Goal: Transaction & Acquisition: Purchase product/service

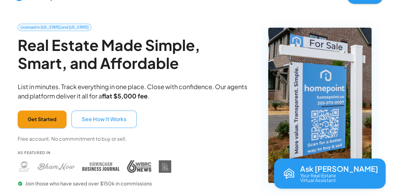
scroll to position [0, 0]
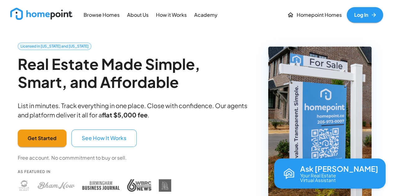
click at [109, 13] on p "Browse Homes" at bounding box center [101, 14] width 36 height 7
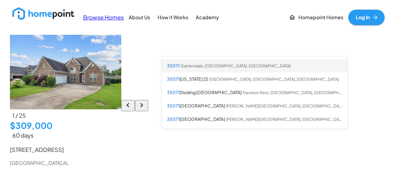
type input "[GEOGRAPHIC_DATA], [GEOGRAPHIC_DATA]"
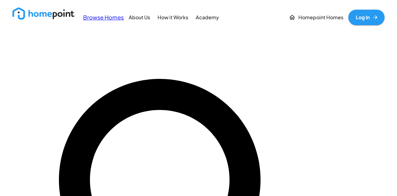
click at [251, 32] on div "$309K $320K $345K $399K $570K $205K $1000K $1.3M $220K $689K $482K $262K $249K …" at bounding box center [198, 32] width 372 height 0
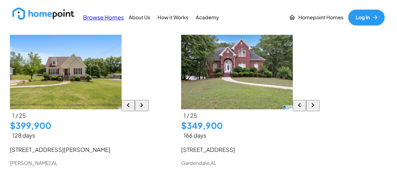
scroll to position [4796, 0]
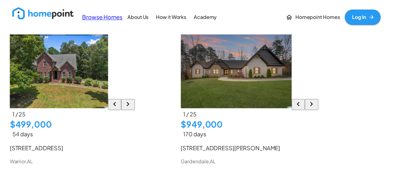
scroll to position [4339, 0]
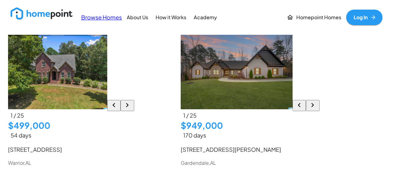
drag, startPoint x: 125, startPoint y: 154, endPoint x: 125, endPoint y: 149, distance: 4.7
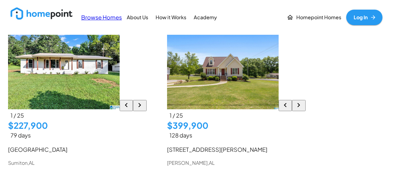
scroll to position [4393, 0]
type input "*"
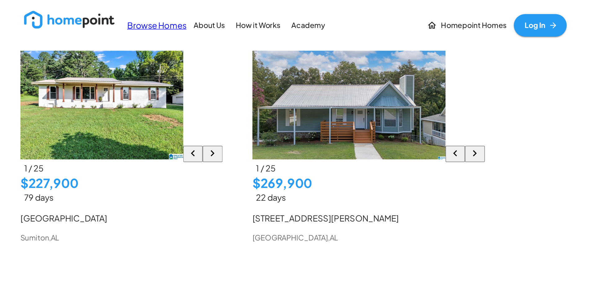
scroll to position [4790, 0]
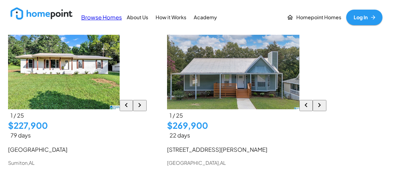
click at [173, 16] on p "How it Works" at bounding box center [171, 17] width 31 height 7
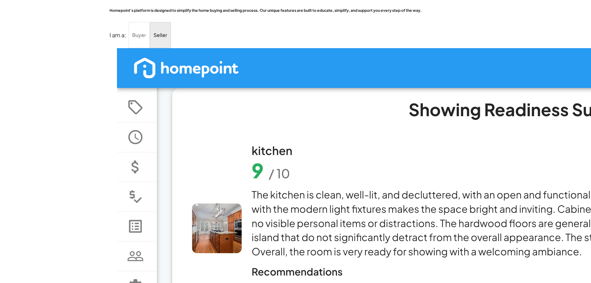
scroll to position [12, 0]
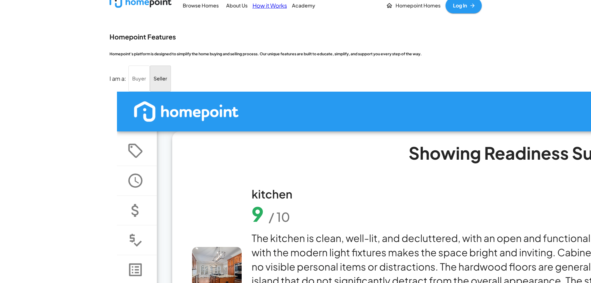
click at [146, 83] on p "Buyer" at bounding box center [139, 78] width 14 height 9
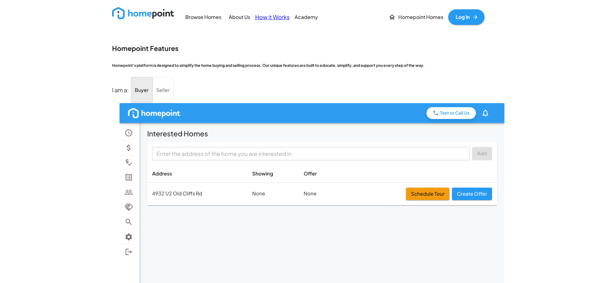
scroll to position [0, 0]
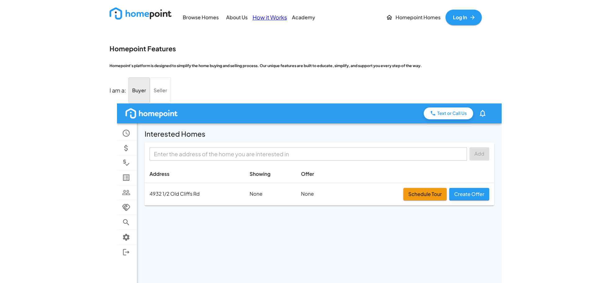
click at [198, 14] on p "Browse Homes" at bounding box center [201, 17] width 36 height 7
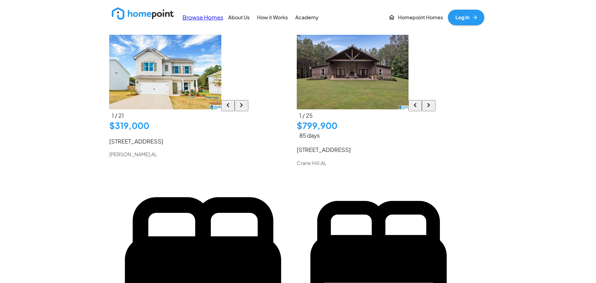
type input "*"
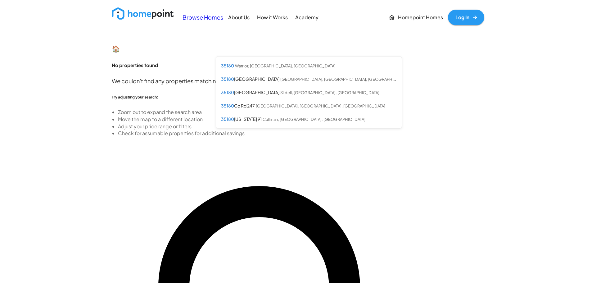
type input "35180"
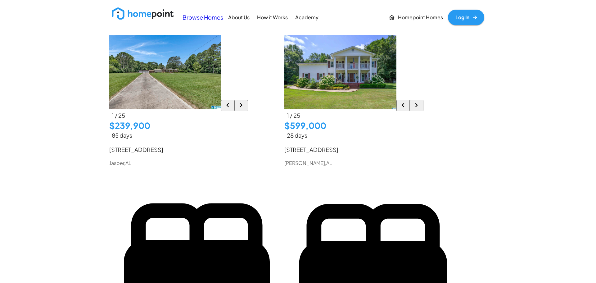
scroll to position [372, 0]
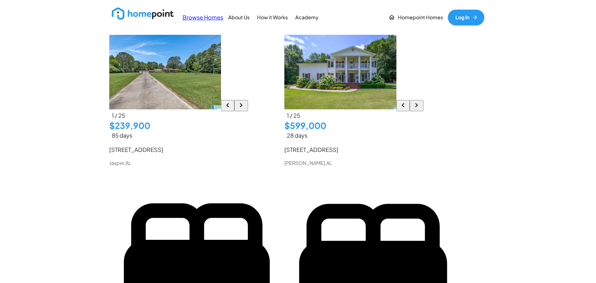
drag, startPoint x: 471, startPoint y: 24, endPoint x: 323, endPoint y: 60, distance: 152.5
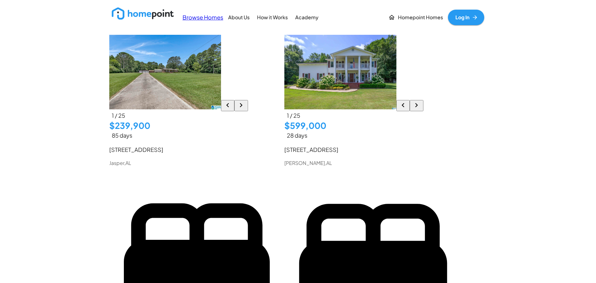
scroll to position [1334, 0]
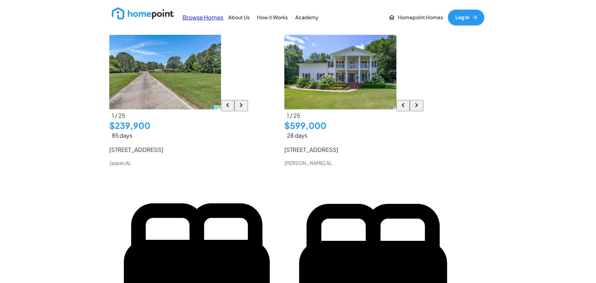
scroll to position [1583, 0]
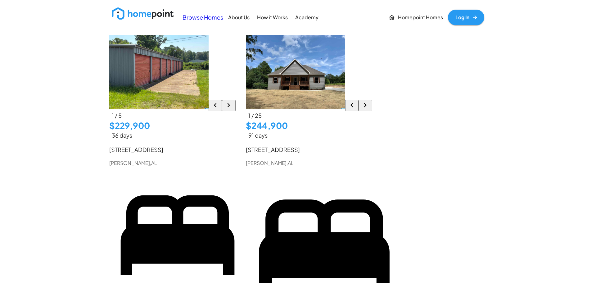
scroll to position [3321, 0]
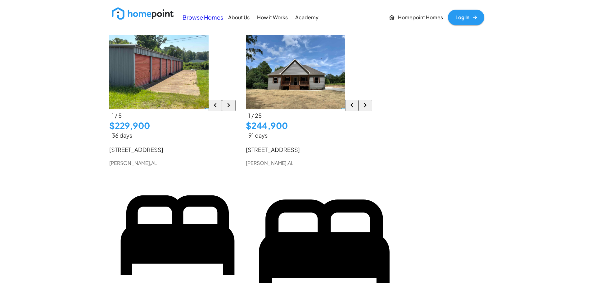
scroll to position [4730, 0]
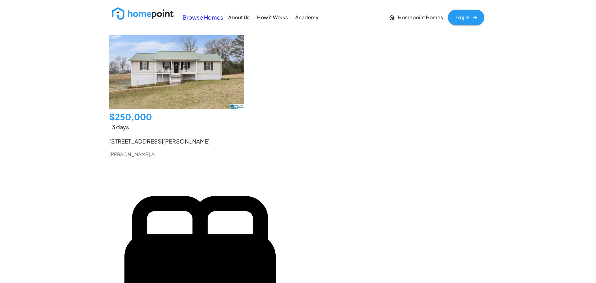
scroll to position [2711, 0]
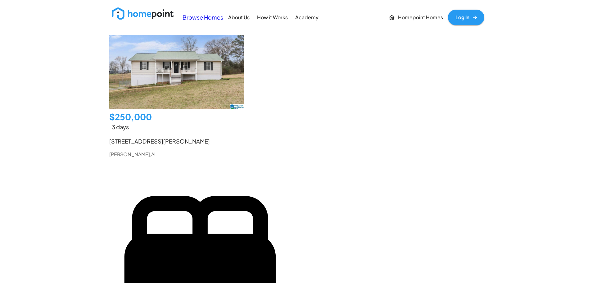
scroll to position [1998, 0]
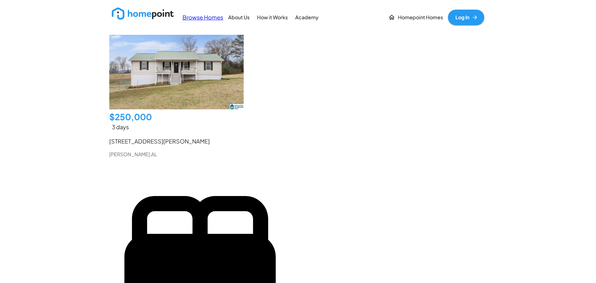
scroll to position [1967, 0]
